Goal: Task Accomplishment & Management: Use online tool/utility

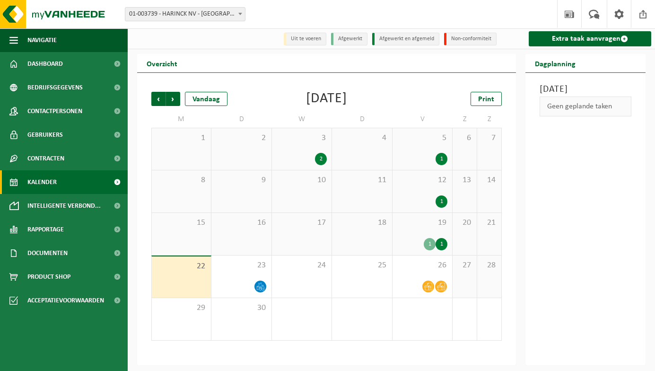
click at [437, 245] on div "1" at bounding box center [442, 244] width 12 height 12
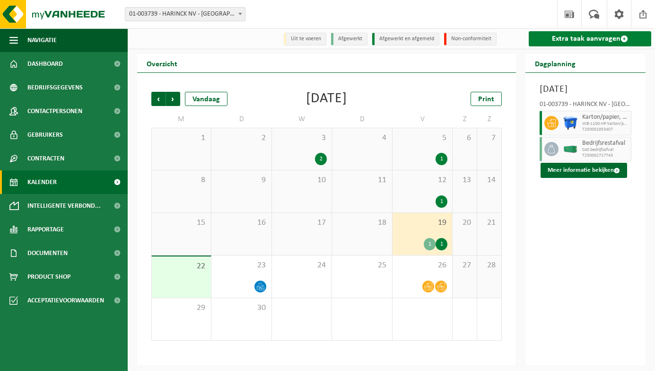
click at [574, 37] on link "Extra taak aanvragen" at bounding box center [590, 38] width 122 height 15
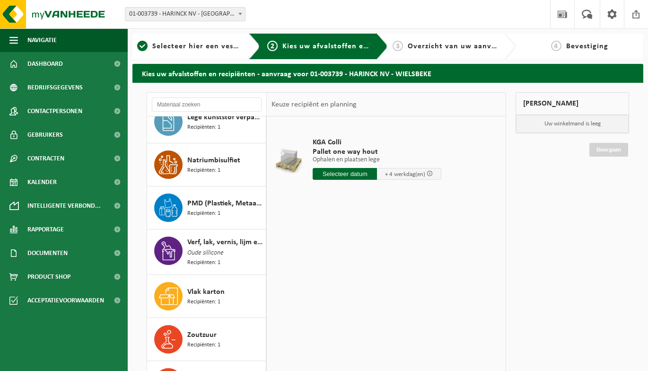
scroll to position [227, 0]
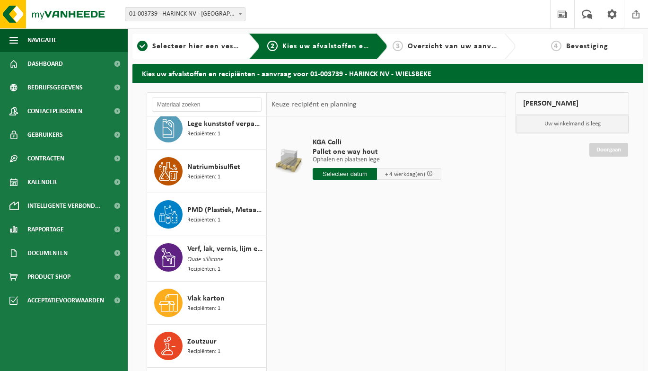
drag, startPoint x: 259, startPoint y: 336, endPoint x: 280, endPoint y: 252, distance: 86.4
click at [280, 252] on div "Anorganische basen vloeibaar in kleinverpakking Recipiënten: 1 Anorganische zur…" at bounding box center [326, 246] width 359 height 309
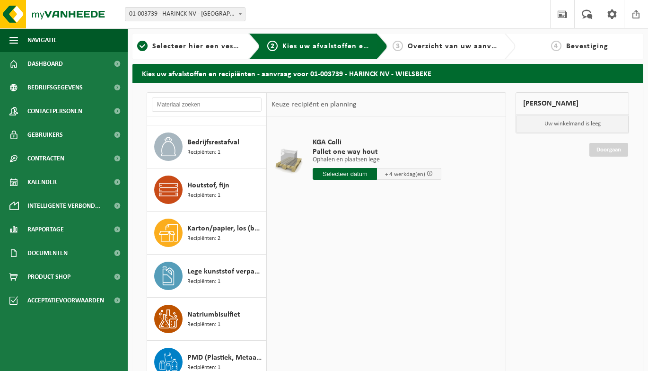
scroll to position [37, 0]
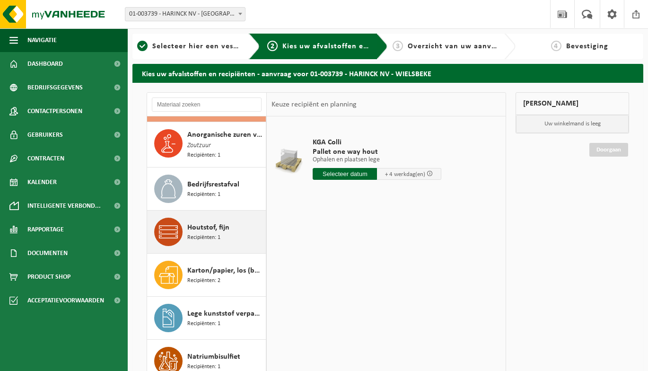
click at [196, 233] on span "Recipiënten: 1" at bounding box center [203, 237] width 33 height 9
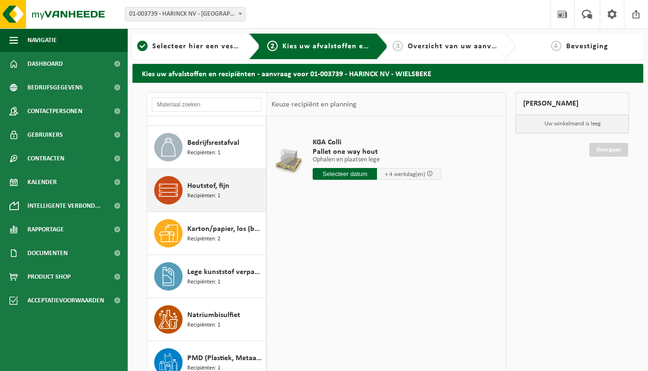
click at [196, 232] on div "Anorganische basen vloeibaar in kleinverpakking Recipiënten: 1 Anorganische zur…" at bounding box center [207, 258] width 120 height 284
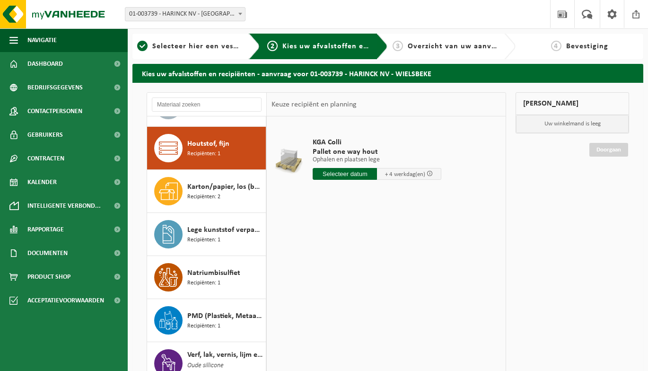
scroll to position [130, 0]
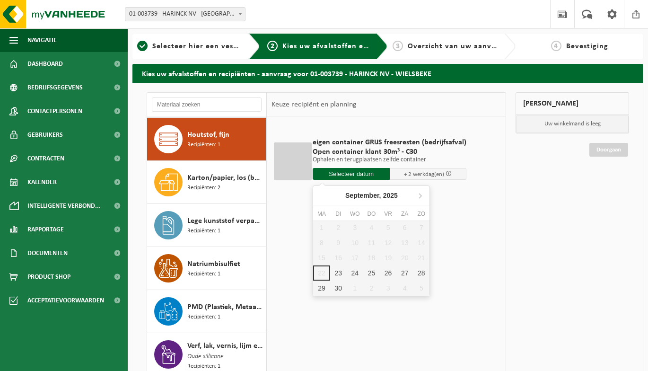
click at [363, 172] on input "text" at bounding box center [351, 174] width 77 height 12
click at [340, 276] on div "23" at bounding box center [338, 272] width 17 height 15
type input "Van 2025-09-23"
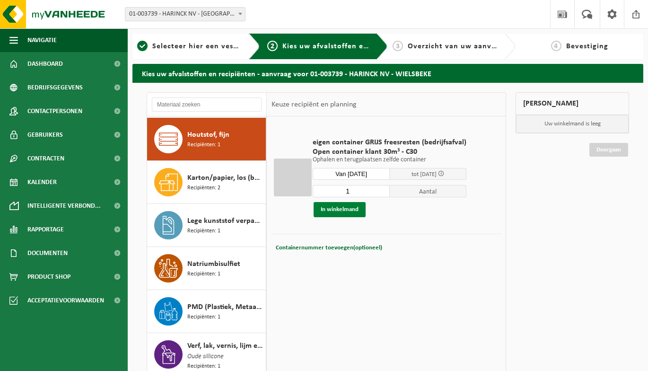
click at [349, 210] on button "In winkelmand" at bounding box center [340, 209] width 52 height 15
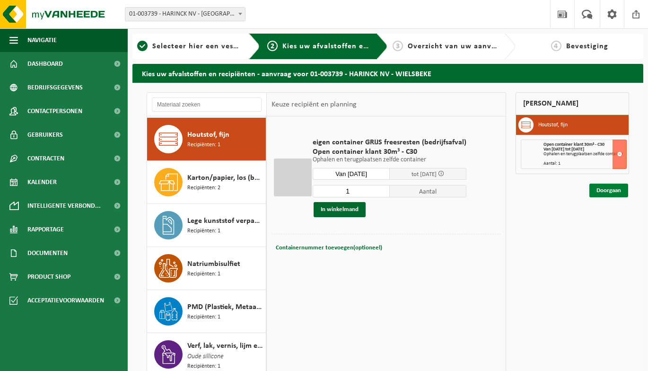
click at [612, 190] on link "Doorgaan" at bounding box center [608, 190] width 39 height 14
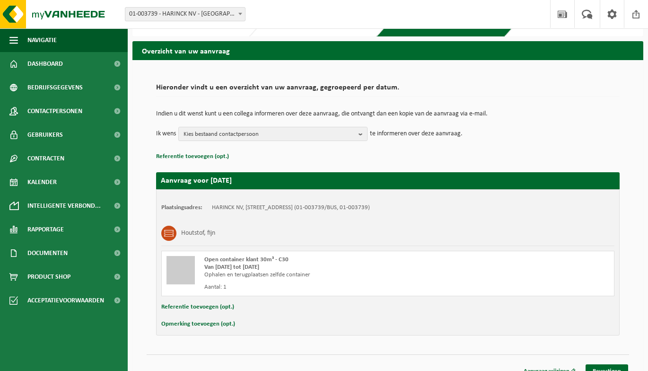
scroll to position [35, 0]
